Goal: Information Seeking & Learning: Learn about a topic

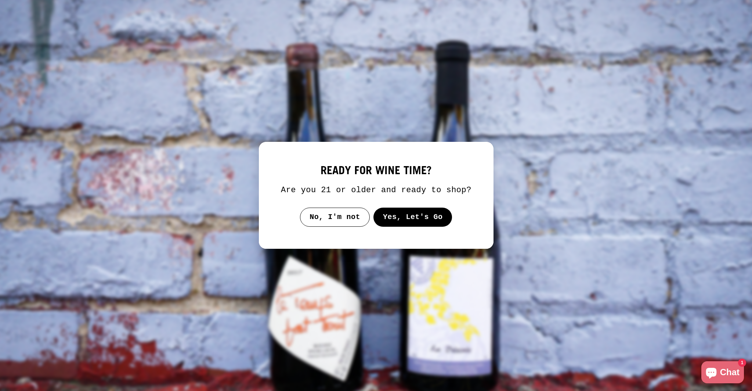
click at [407, 219] on button "Yes, Let's Go" at bounding box center [412, 216] width 79 height 19
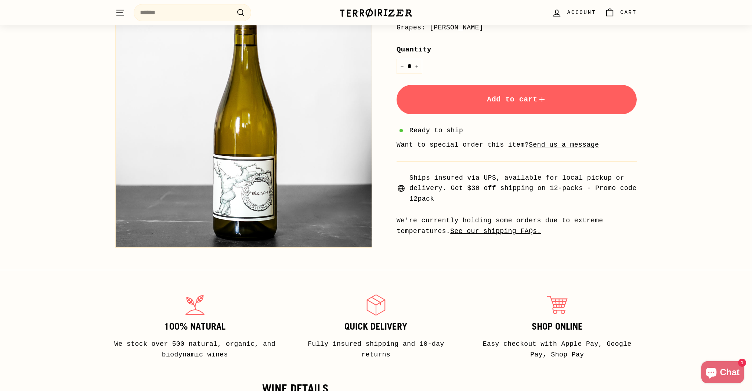
scroll to position [212, 0]
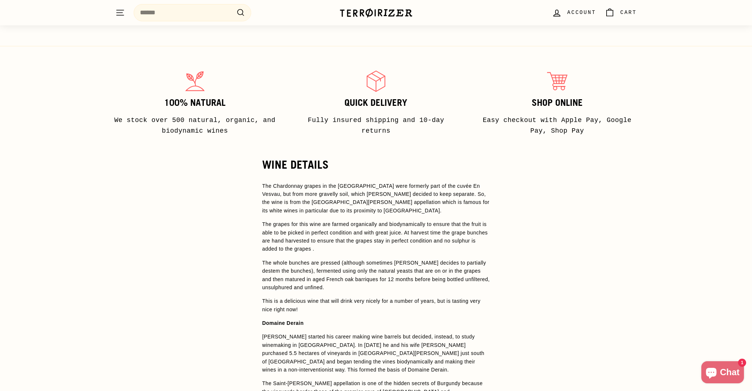
click at [365, 246] on p "The grapes for this wine are farmed organically and biodynamically to ensure th…" at bounding box center [376, 236] width 228 height 33
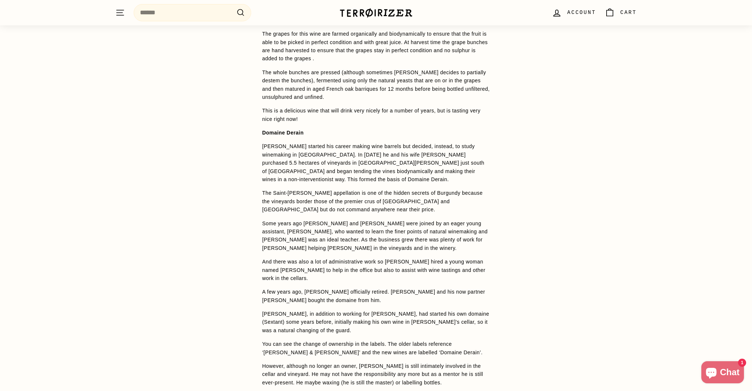
scroll to position [637, 0]
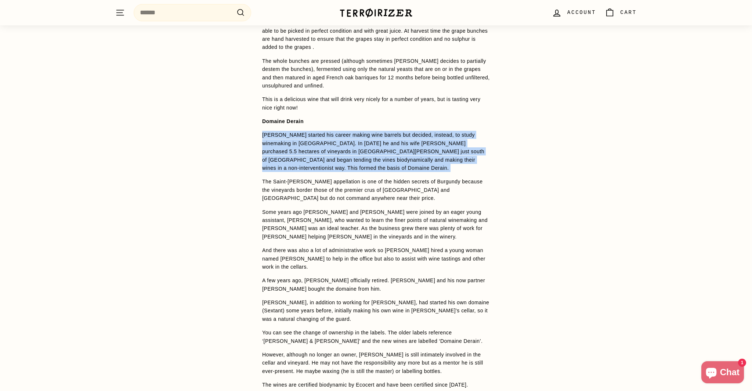
drag, startPoint x: 262, startPoint y: 135, endPoint x: 282, endPoint y: 173, distance: 42.2
click at [282, 173] on span "The Chardonnay grapes in the [GEOGRAPHIC_DATA] were formerly part of the cuvée …" at bounding box center [376, 184] width 228 height 409
copy span "[PERSON_NAME] started his career making wine barrels but decided, instead, to s…"
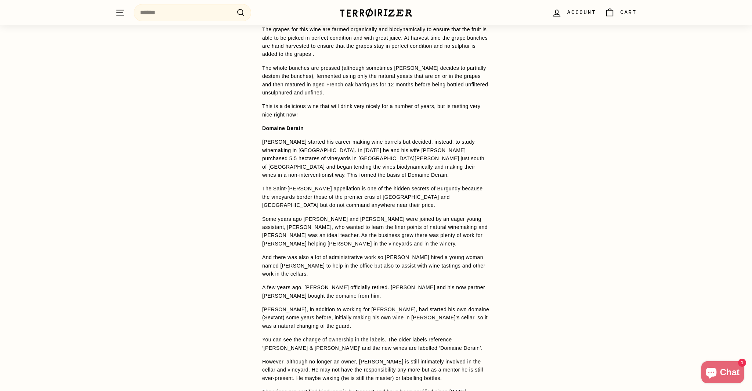
click at [407, 309] on p "[PERSON_NAME], in addition to working for [PERSON_NAME], had started his own do…" at bounding box center [376, 317] width 228 height 25
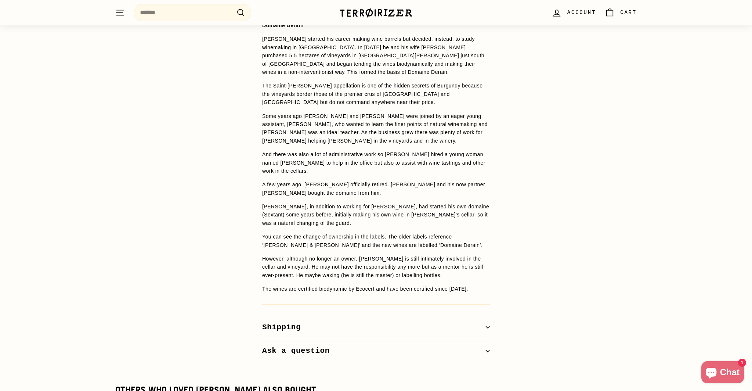
scroll to position [733, 0]
drag, startPoint x: 263, startPoint y: 117, endPoint x: 293, endPoint y: 126, distance: 31.4
click at [293, 125] on p "Some years ago [PERSON_NAME] and [PERSON_NAME] were joined by an eager young as…" at bounding box center [376, 128] width 228 height 33
copy p "Some years ago [PERSON_NAME] and [PERSON_NAME] were joined by an eager young as…"
click at [371, 221] on p "[PERSON_NAME], in addition to working for [PERSON_NAME], had started his own do…" at bounding box center [376, 214] width 228 height 25
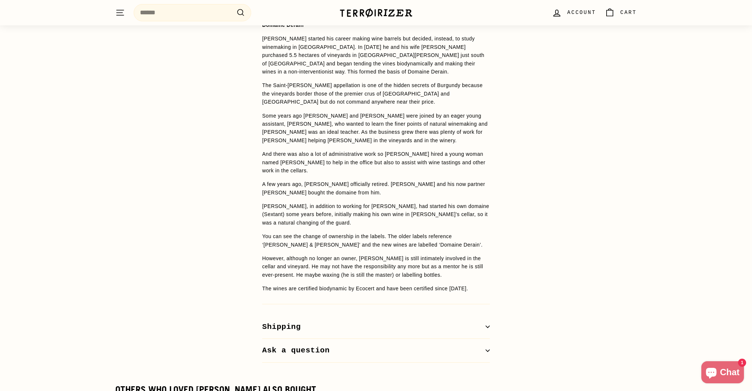
click at [463, 184] on p "A few years ago, [PERSON_NAME] officially retired. [PERSON_NAME] and his now pa…" at bounding box center [376, 188] width 228 height 17
drag, startPoint x: 299, startPoint y: 162, endPoint x: 261, endPoint y: 161, distance: 38.2
click at [261, 161] on div "WINE DETAILS The Chardonnay grapes in the [GEOGRAPHIC_DATA] were formerly part …" at bounding box center [375, 112] width 257 height 502
copy p "[PERSON_NAME]"
click at [435, 248] on p "You can see the change of ownership in the labels. The older labels reference ‘…" at bounding box center [376, 240] width 228 height 17
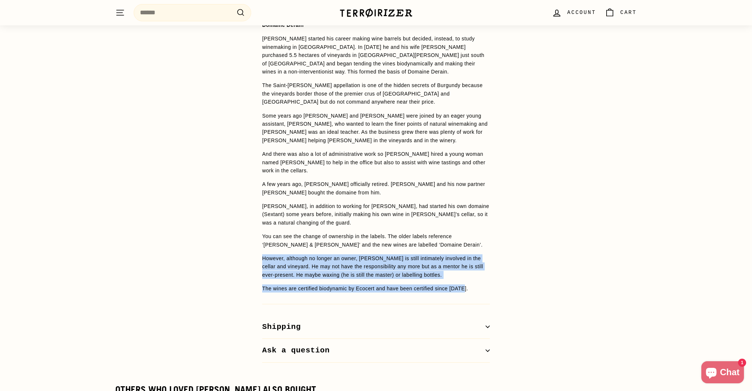
drag, startPoint x: 261, startPoint y: 258, endPoint x: 474, endPoint y: 286, distance: 213.9
click at [474, 286] on div "WINE DETAILS The Chardonnay grapes in the [GEOGRAPHIC_DATA] were formerly part …" at bounding box center [375, 112] width 257 height 502
copy span "However, although no longer an owner, [PERSON_NAME] is still intimately involve…"
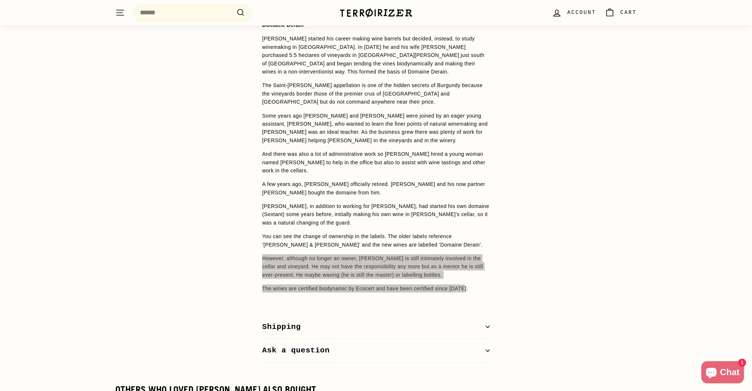
drag, startPoint x: 335, startPoint y: 264, endPoint x: 240, endPoint y: 3, distance: 277.8
click at [0, 0] on div "Pause slideshow Play slideshow 📦 $30 off shipping on 12 bottles - code 12pack |…" at bounding box center [376, 316] width 752 height 2099
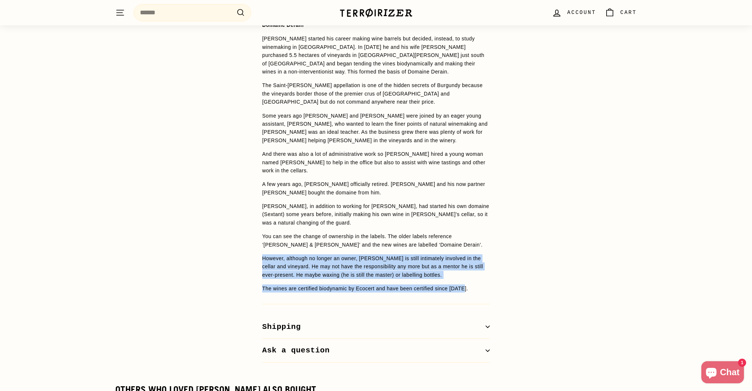
click at [441, 276] on p "However, although no longer an owner, [PERSON_NAME] is still intimately involve…" at bounding box center [376, 266] width 228 height 25
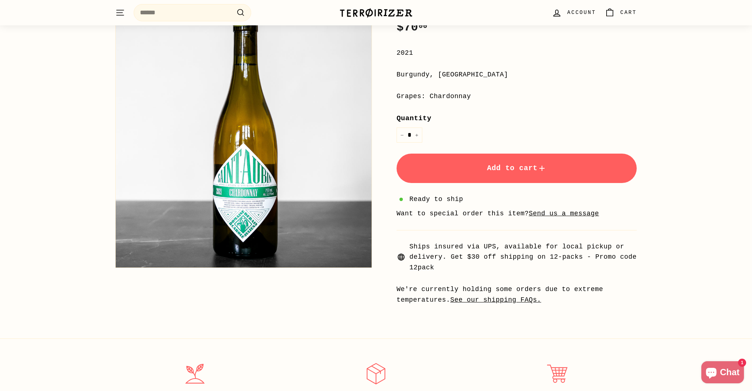
scroll to position [0, 0]
